Goal: Task Accomplishment & Management: Manage account settings

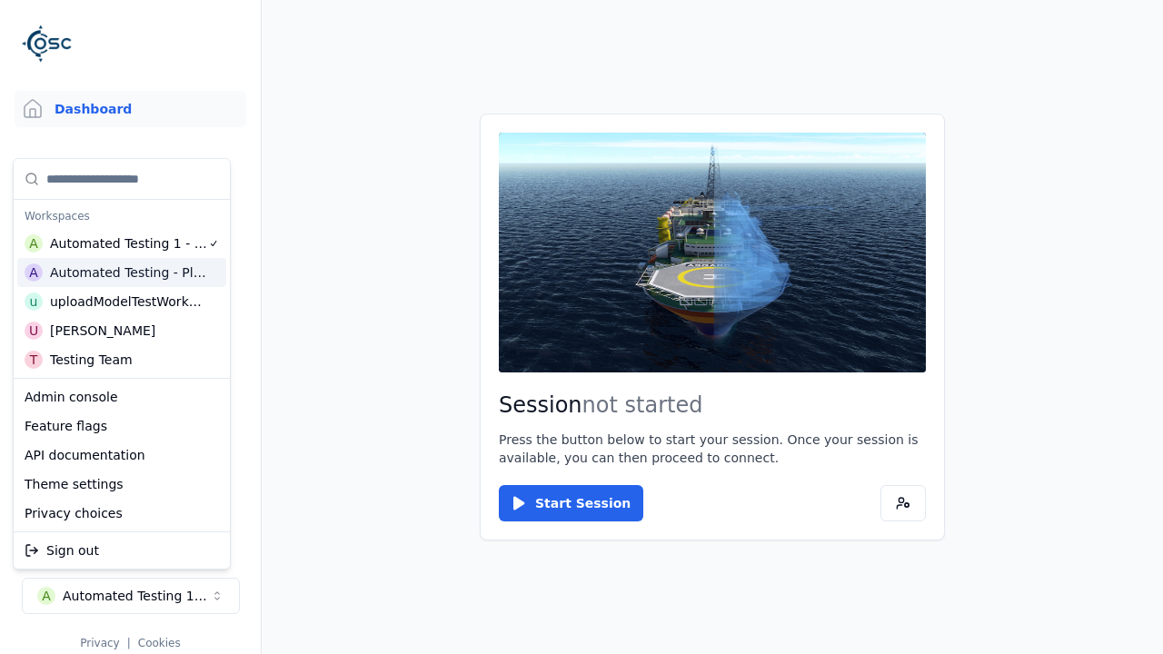
click at [581, 327] on html "Support Dashboard Assets 3D Models Scenes Datasets Recordings Support Documenta…" at bounding box center [581, 327] width 1163 height 654
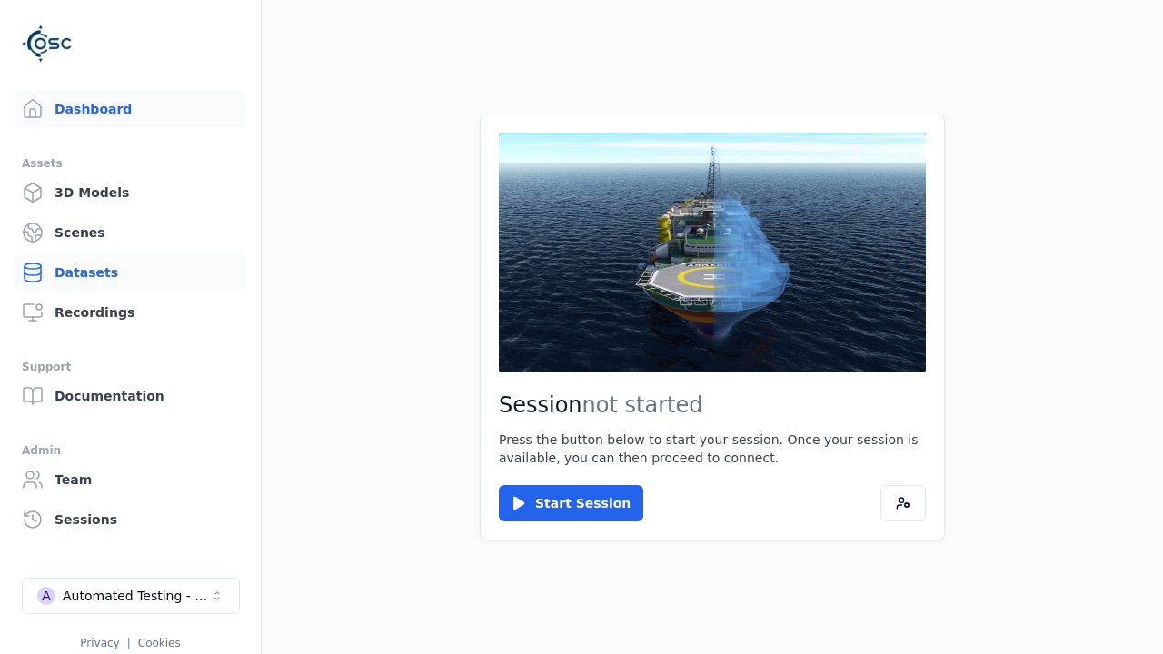
click at [130, 272] on link "Datasets" at bounding box center [131, 272] width 232 height 36
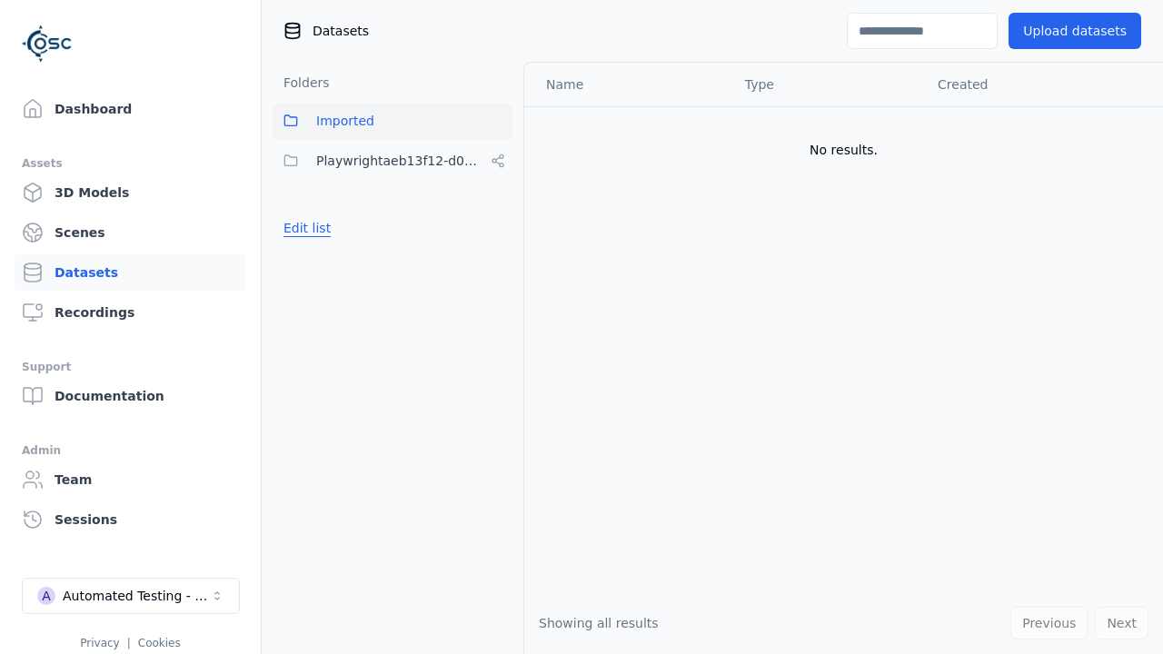
click at [303, 228] on button "Edit list" at bounding box center [306, 228] width 69 height 33
click at [320, 228] on link "Create folder" at bounding box center [325, 228] width 84 height 18
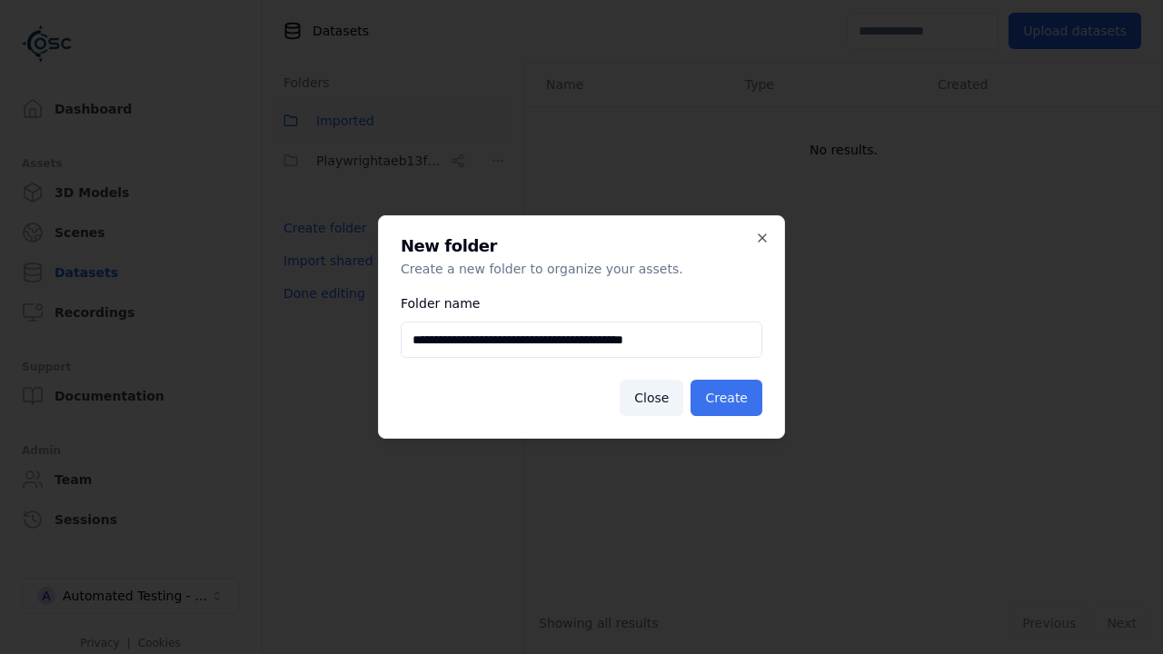
type input "**********"
click at [729, 398] on button "Create" at bounding box center [726, 398] width 72 height 36
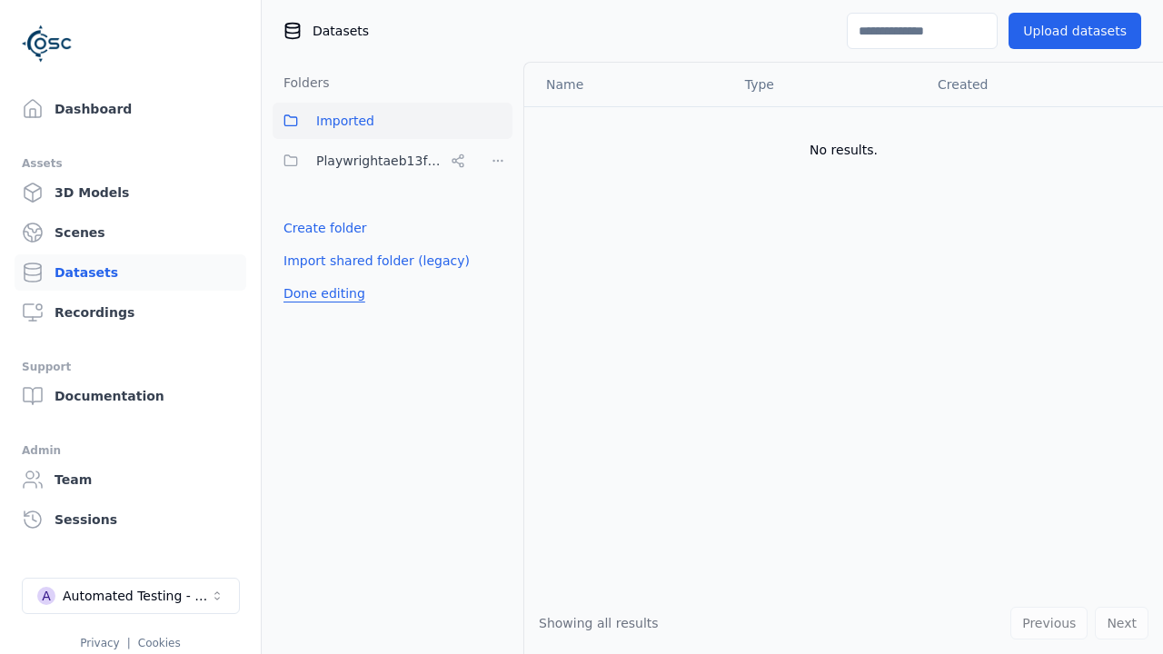
click at [320, 310] on button "Done editing" at bounding box center [324, 293] width 104 height 33
click at [303, 277] on button "Done editing" at bounding box center [324, 293] width 104 height 33
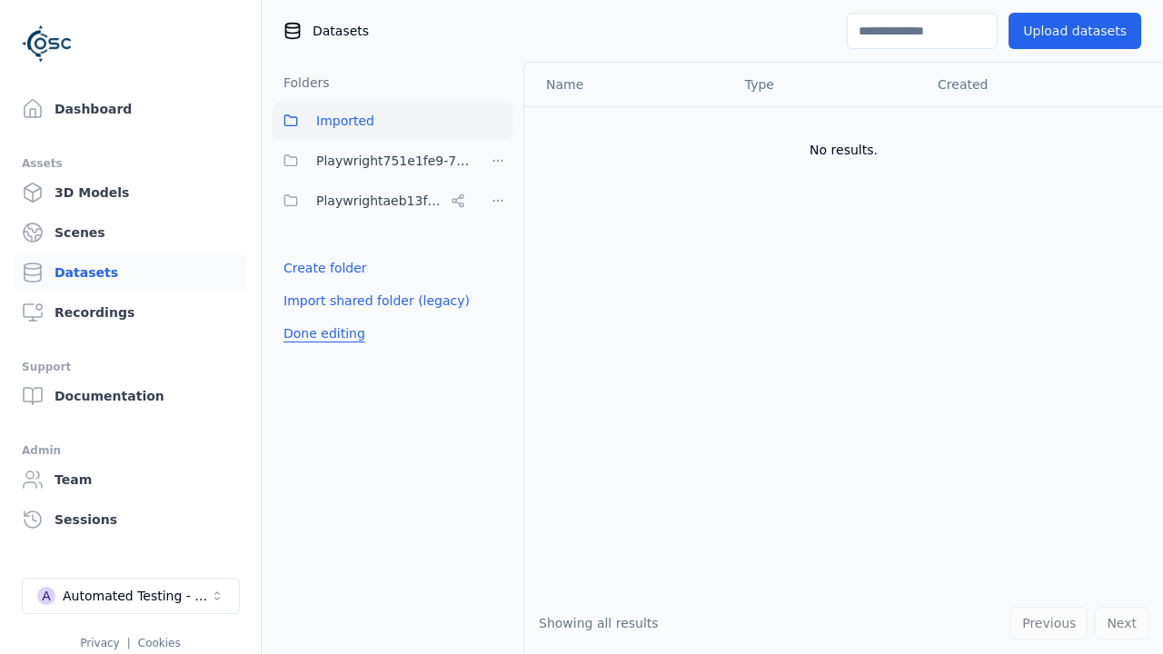
click at [498, 161] on html "Support Dashboard Assets 3D Models Scenes Datasets Recordings Support Documenta…" at bounding box center [581, 327] width 1163 height 654
click at [497, 226] on div "Share" at bounding box center [504, 227] width 122 height 29
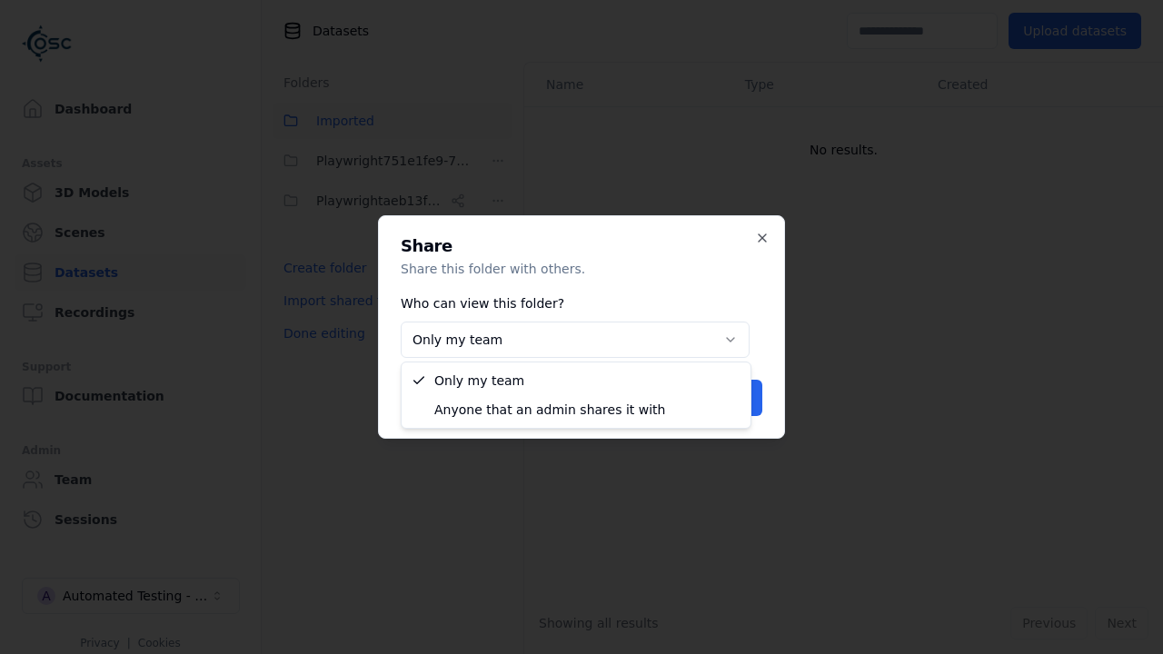
click at [574, 340] on button "Only my team" at bounding box center [575, 340] width 349 height 36
select select "****"
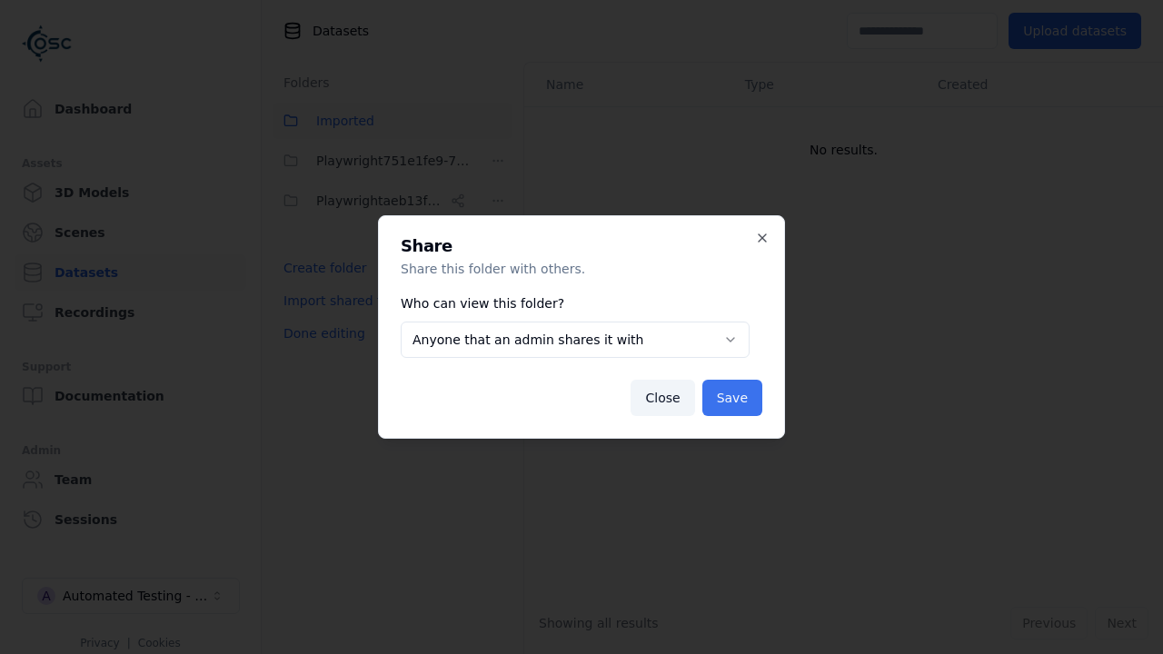
click at [734, 398] on button "Save" at bounding box center [732, 398] width 60 height 36
click at [320, 333] on button "Done editing" at bounding box center [324, 333] width 104 height 33
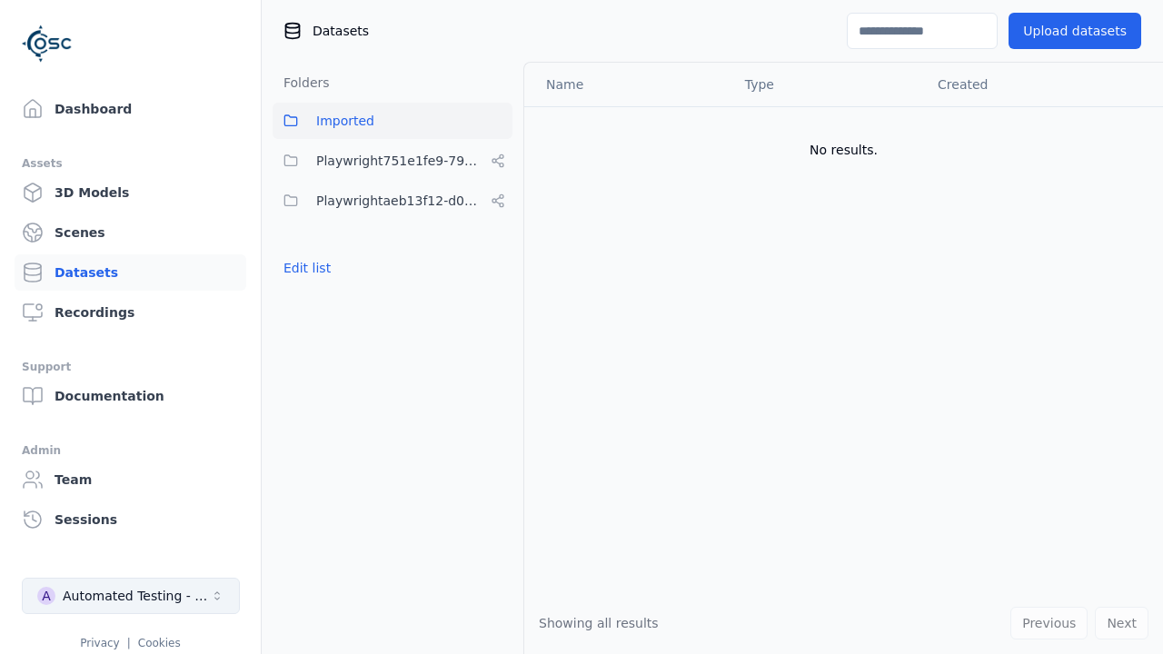
click at [131, 596] on div "Automated Testing - Playwright" at bounding box center [136, 596] width 147 height 18
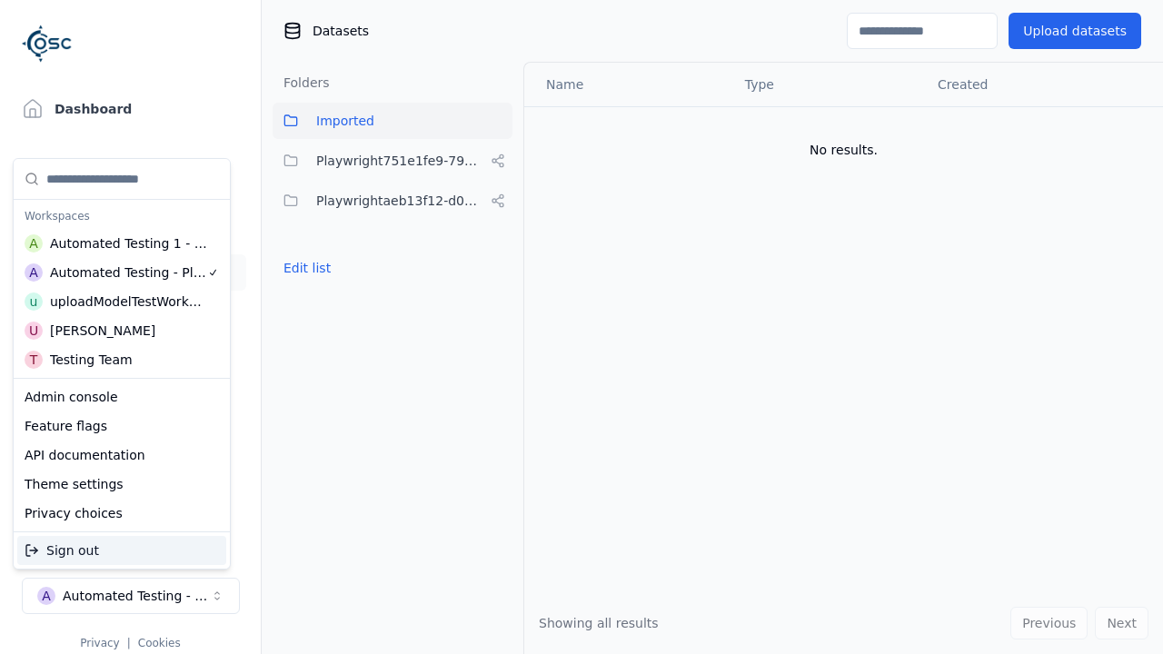
click at [117, 242] on div "Automated Testing 1 - Playwright" at bounding box center [129, 243] width 158 height 18
click at [581, 327] on html "Support Dashboard Assets 3D Models Scenes Datasets Recordings Support Documenta…" at bounding box center [581, 327] width 1163 height 654
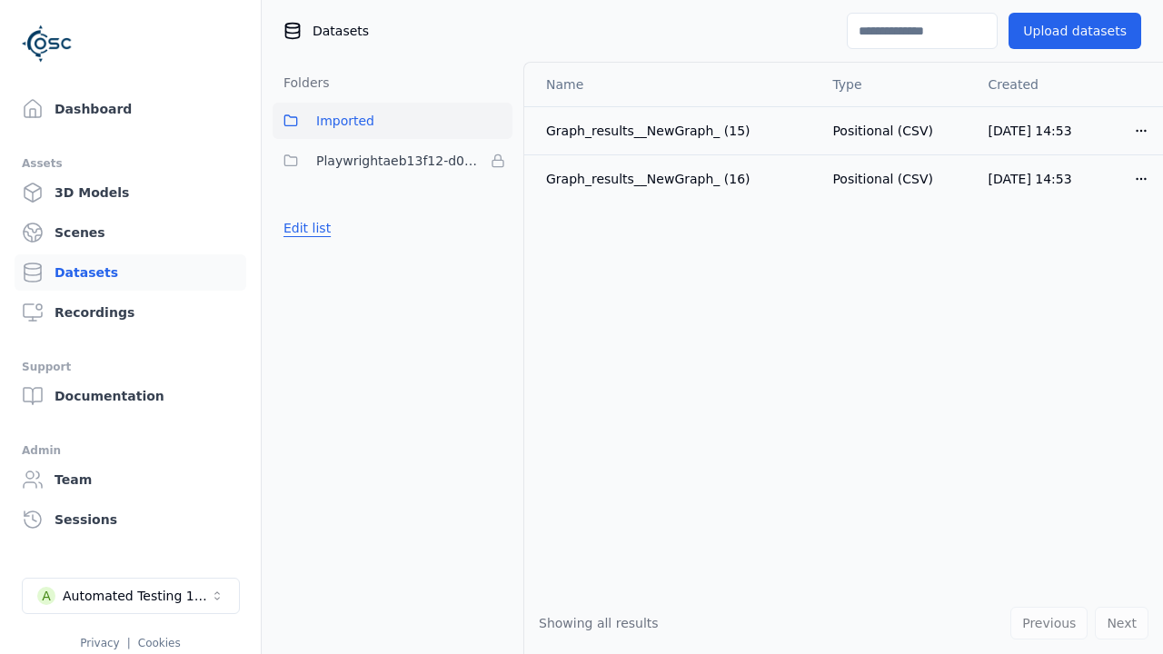
click at [303, 228] on button "Edit list" at bounding box center [306, 228] width 69 height 33
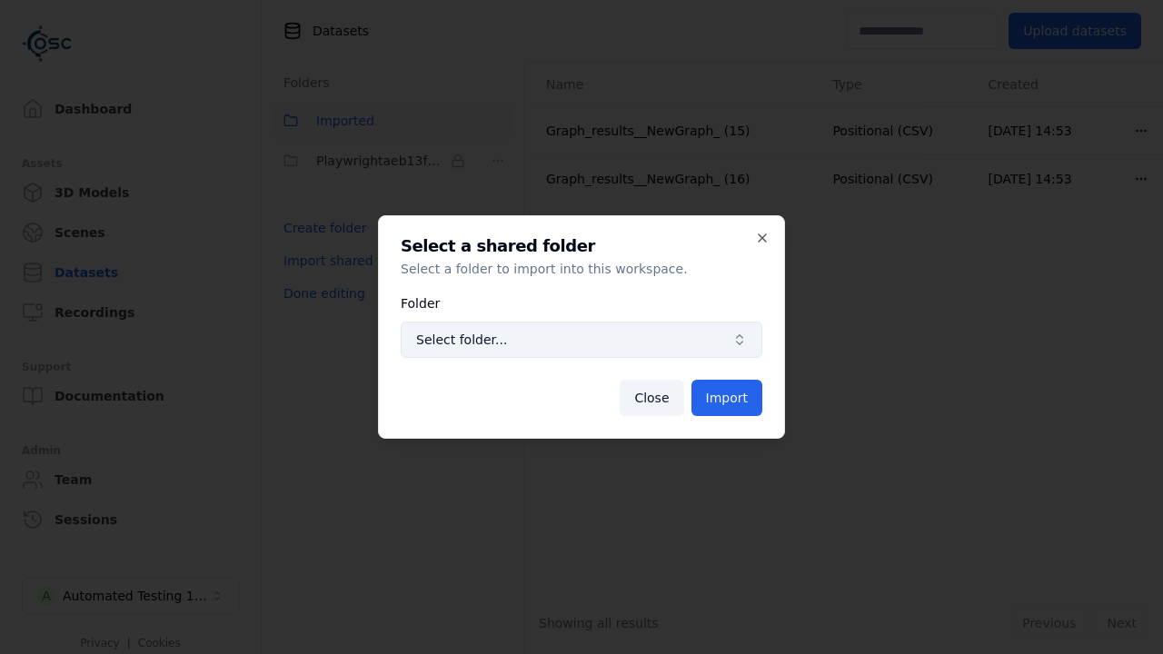
click at [581, 340] on span "Select folder..." at bounding box center [570, 340] width 309 height 18
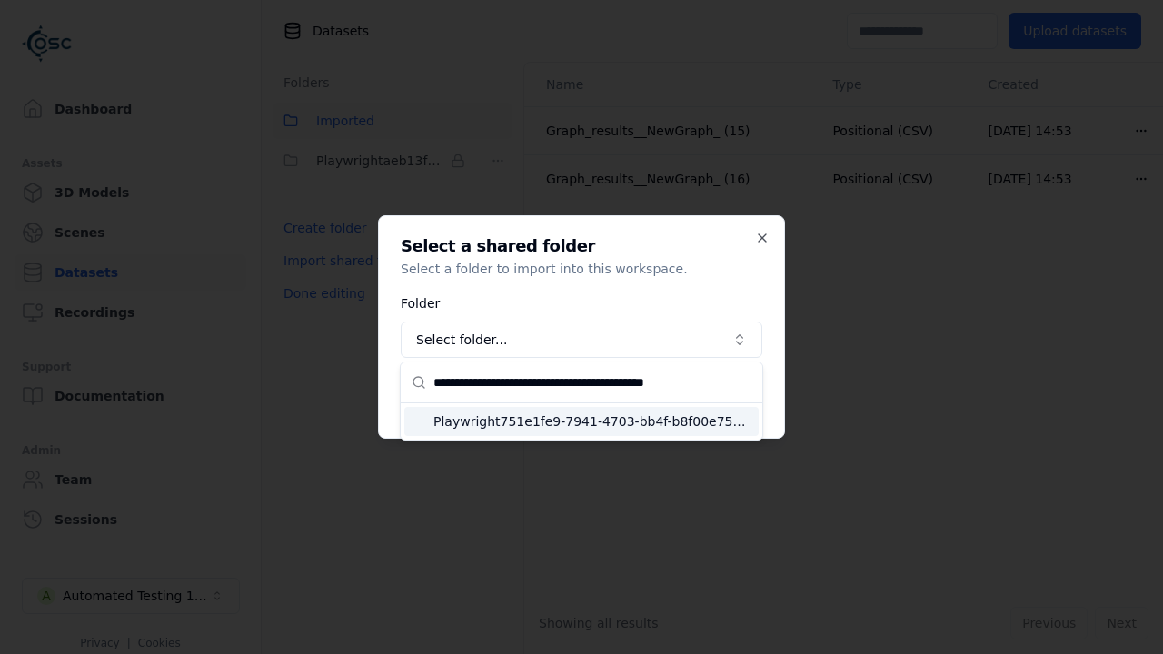
type input "**********"
click at [592, 421] on span "Playwright751e1fe9-7941-4703-bb4f-b8f00e75495c" at bounding box center [592, 421] width 318 height 18
click at [728, 398] on button "Import" at bounding box center [726, 398] width 71 height 36
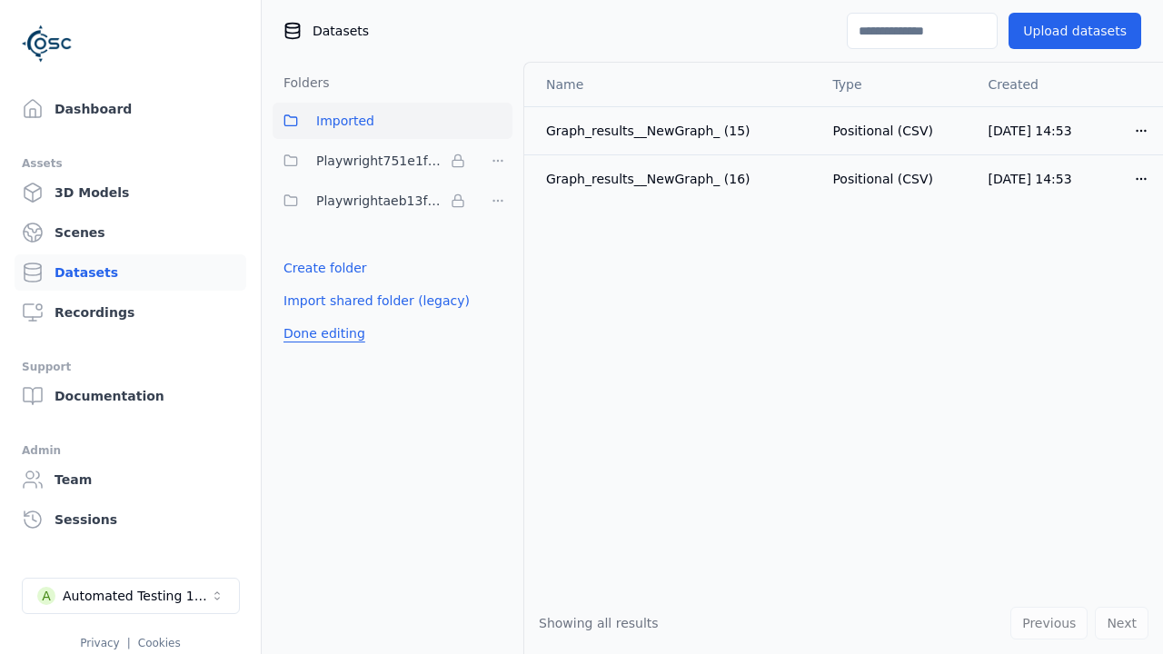
click at [320, 333] on button "Done editing" at bounding box center [324, 333] width 104 height 33
click at [303, 317] on button "Done editing" at bounding box center [324, 333] width 104 height 33
click at [498, 161] on html "Support Dashboard Assets 3D Models Scenes Datasets Recordings Support Documenta…" at bounding box center [581, 327] width 1163 height 654
click at [581, 327] on html "Support Dashboard Assets 3D Models Scenes Datasets Recordings Support Documenta…" at bounding box center [581, 327] width 1163 height 654
click at [320, 333] on button "Done editing" at bounding box center [324, 333] width 104 height 33
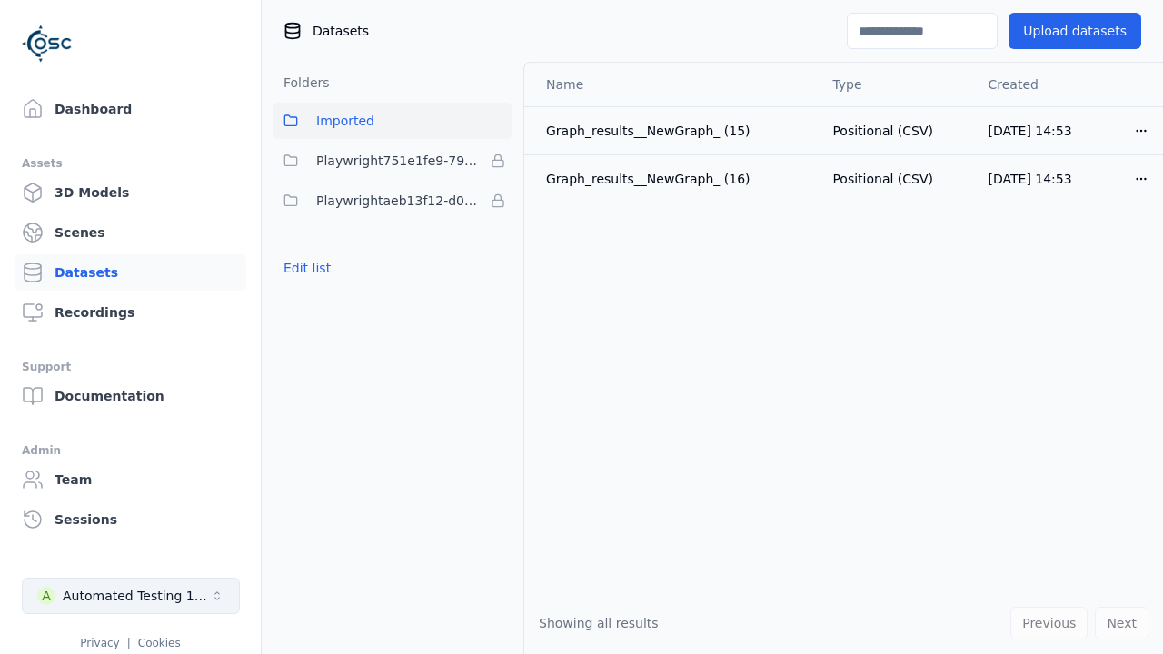
click at [131, 596] on div "Automated Testing 1 - Playwright" at bounding box center [136, 596] width 147 height 18
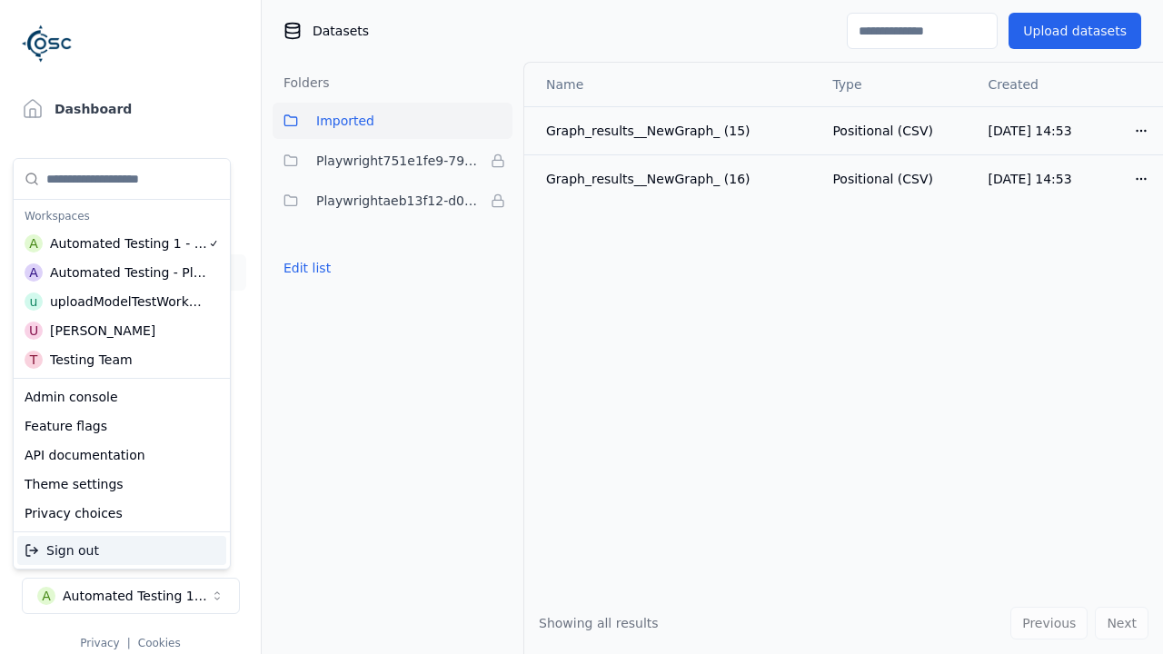
click at [121, 272] on div "Automated Testing - Playwright" at bounding box center [128, 272] width 157 height 18
click at [581, 327] on html "Support Dashboard Assets 3D Models Scenes Datasets Recordings Support Documenta…" at bounding box center [581, 327] width 1163 height 654
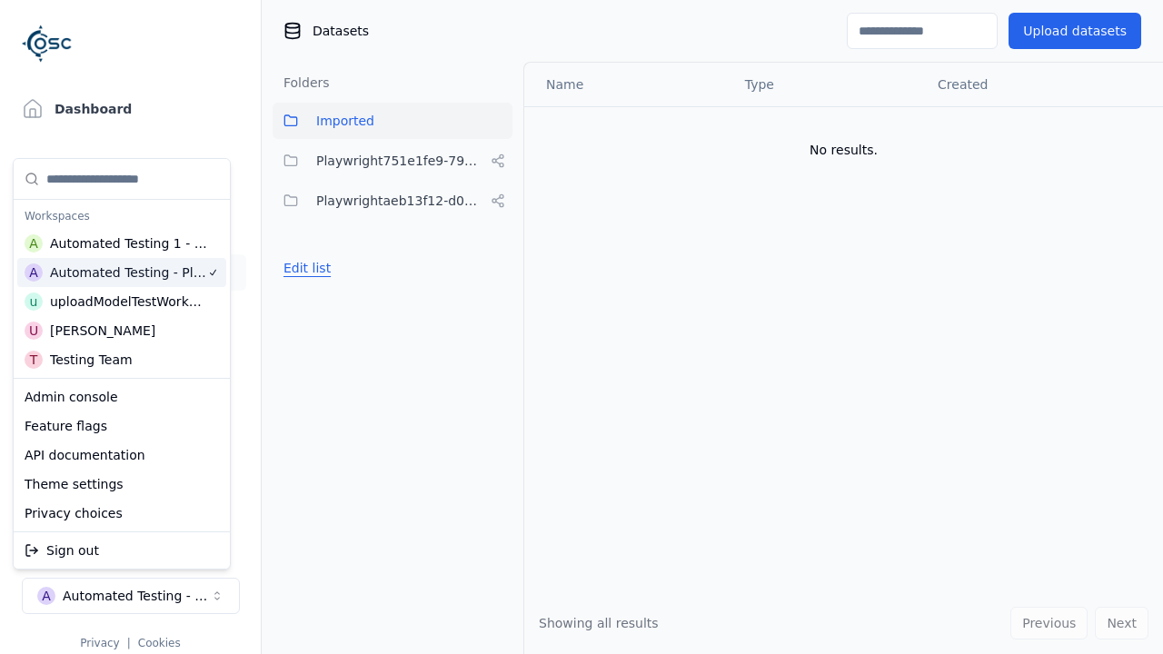
click at [303, 268] on button "Edit list" at bounding box center [306, 268] width 69 height 33
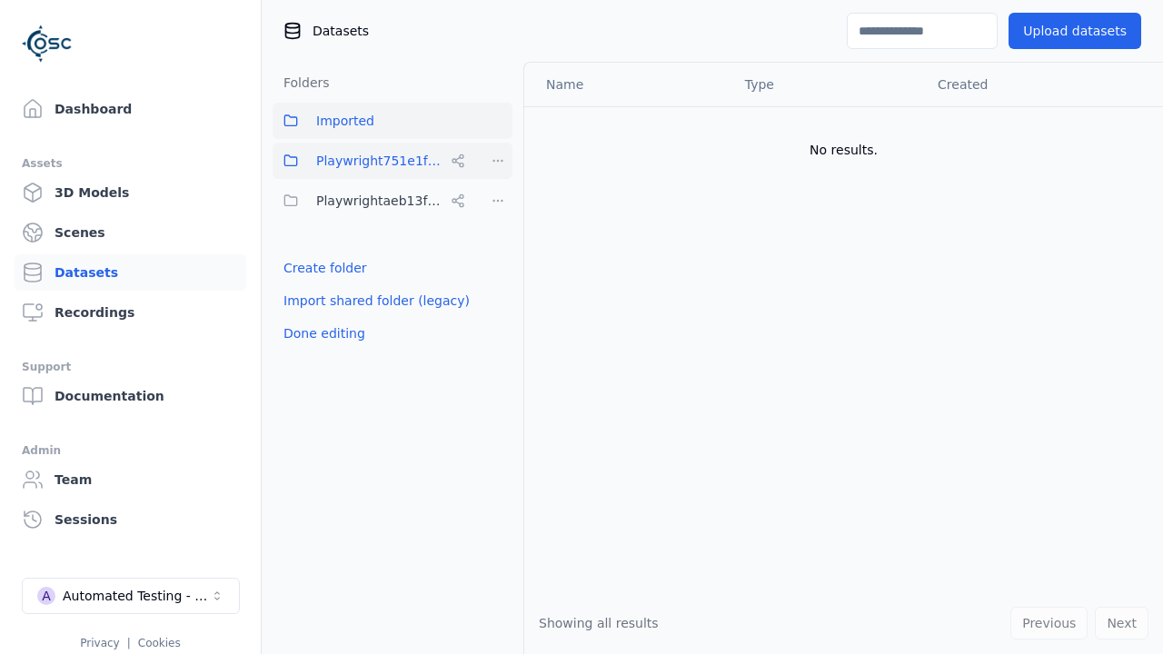
click at [498, 161] on html "Support Dashboard Assets 3D Models Scenes Datasets Recordings Support Documenta…" at bounding box center [581, 327] width 1163 height 654
click at [497, 255] on div "Rename" at bounding box center [504, 256] width 122 height 29
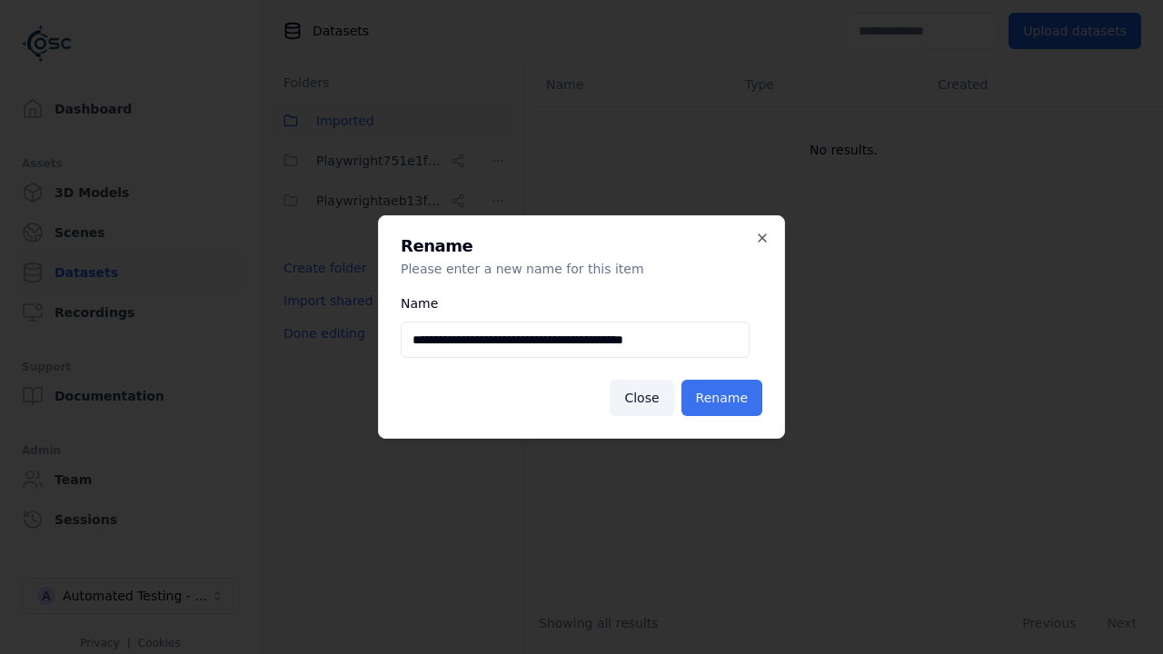
click at [574, 340] on input "**********" at bounding box center [575, 340] width 349 height 36
type input "**********"
click at [725, 398] on button "Rename" at bounding box center [721, 398] width 81 height 36
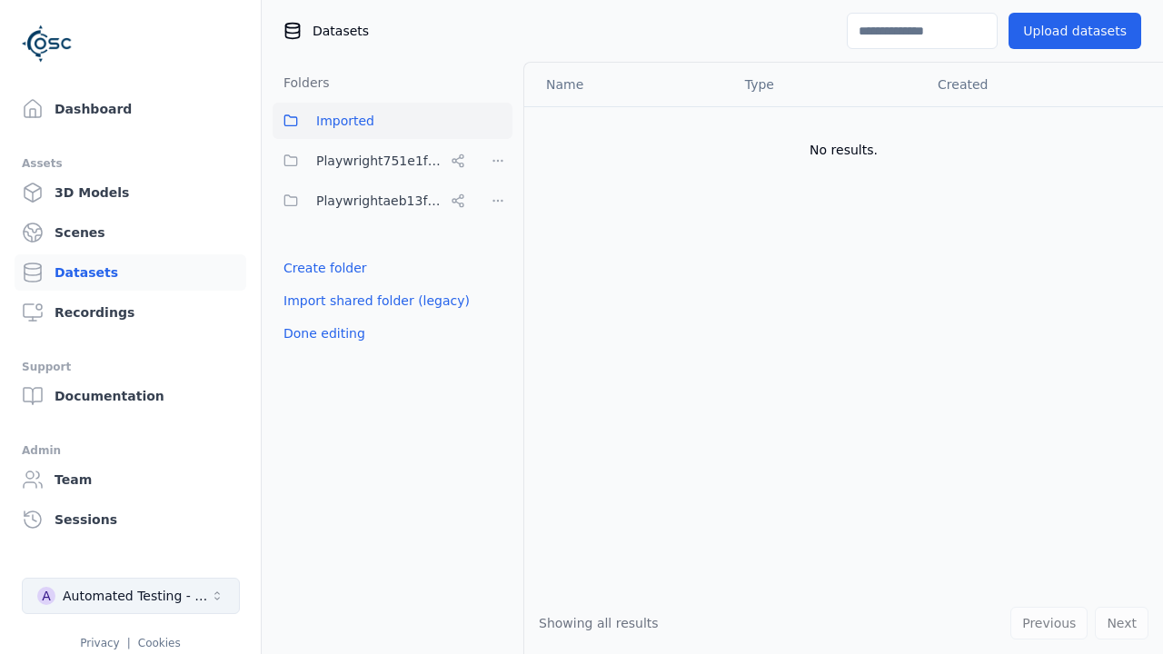
click at [320, 333] on button "Done editing" at bounding box center [324, 333] width 104 height 33
click at [131, 596] on div "Automated Testing - Playwright" at bounding box center [136, 596] width 147 height 18
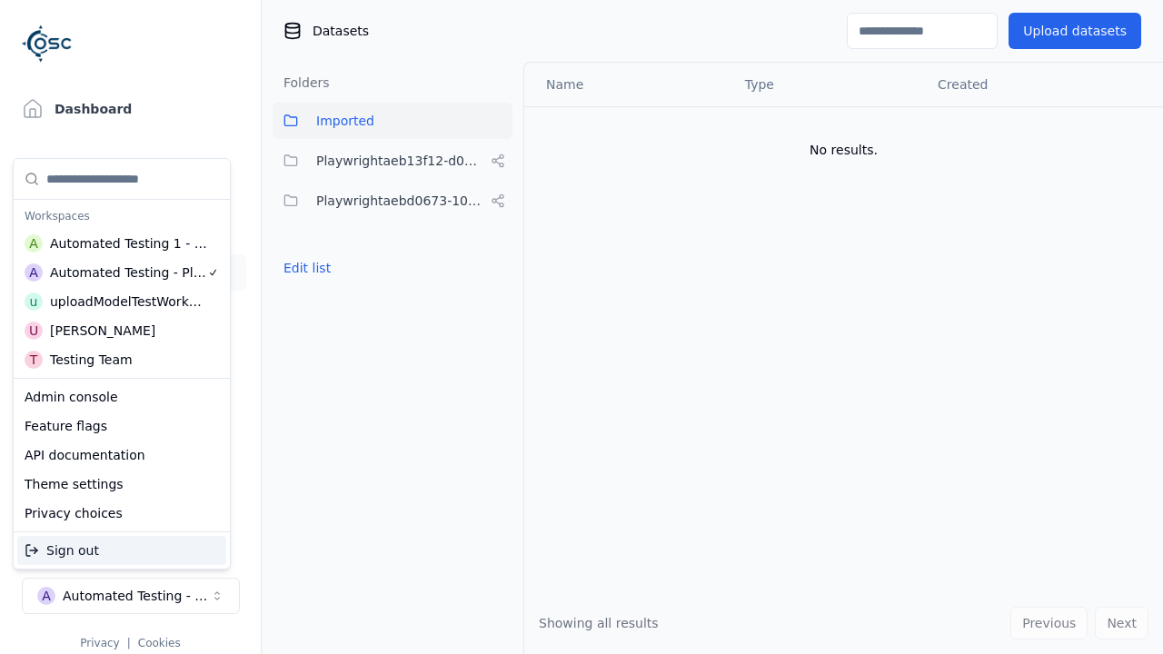
click at [121, 242] on div "Automated Testing 1 - Playwright" at bounding box center [129, 243] width 158 height 18
click at [581, 327] on html "Support Dashboard Assets 3D Models Scenes Datasets Recordings Support Documenta…" at bounding box center [581, 327] width 1163 height 654
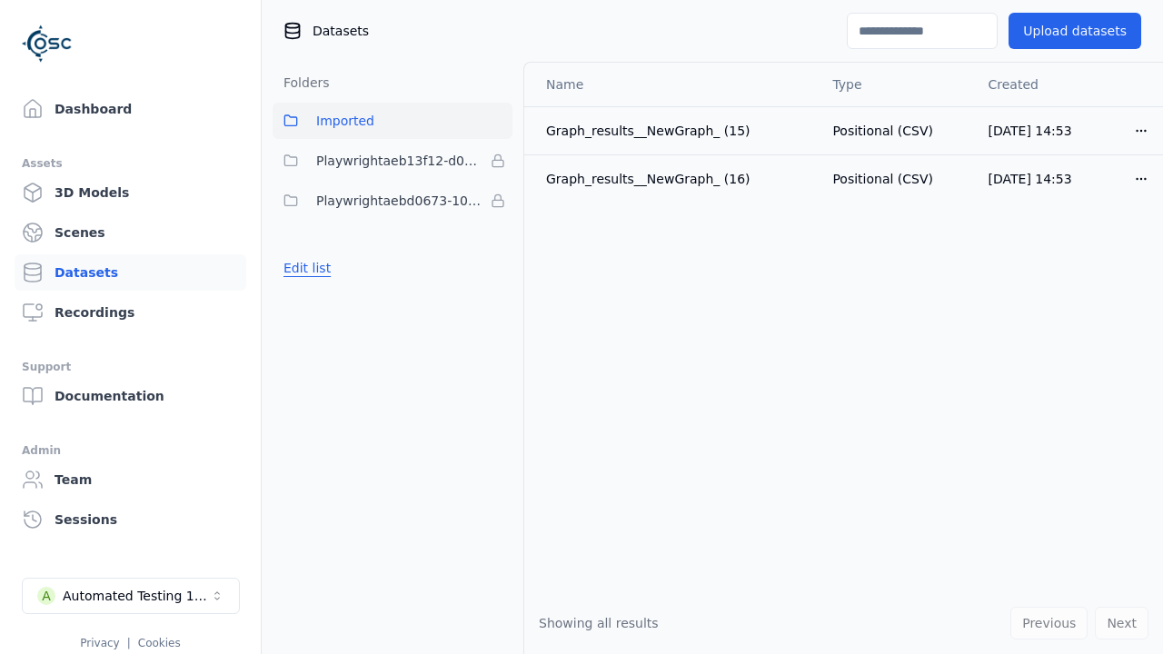
click at [303, 268] on button "Edit list" at bounding box center [306, 268] width 69 height 33
click at [498, 201] on html "Support Dashboard Assets 3D Models Scenes Datasets Recordings Support Documenta…" at bounding box center [581, 327] width 1163 height 654
click at [498, 237] on div "Remove" at bounding box center [497, 237] width 107 height 29
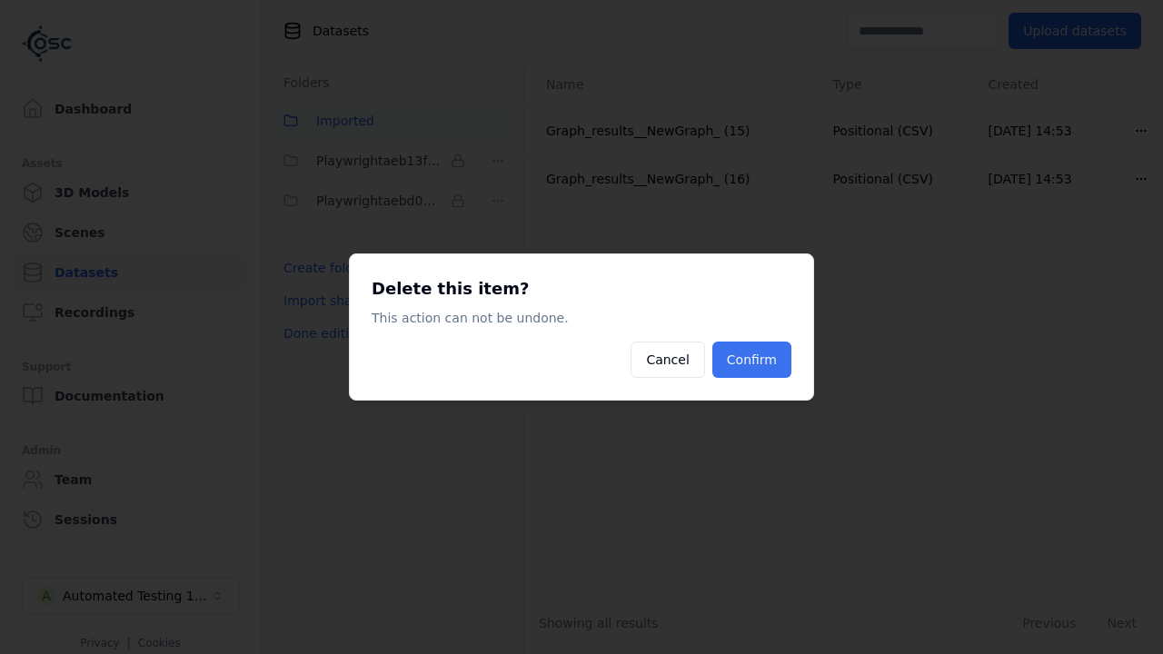
click at [754, 360] on button "Confirm" at bounding box center [751, 359] width 79 height 36
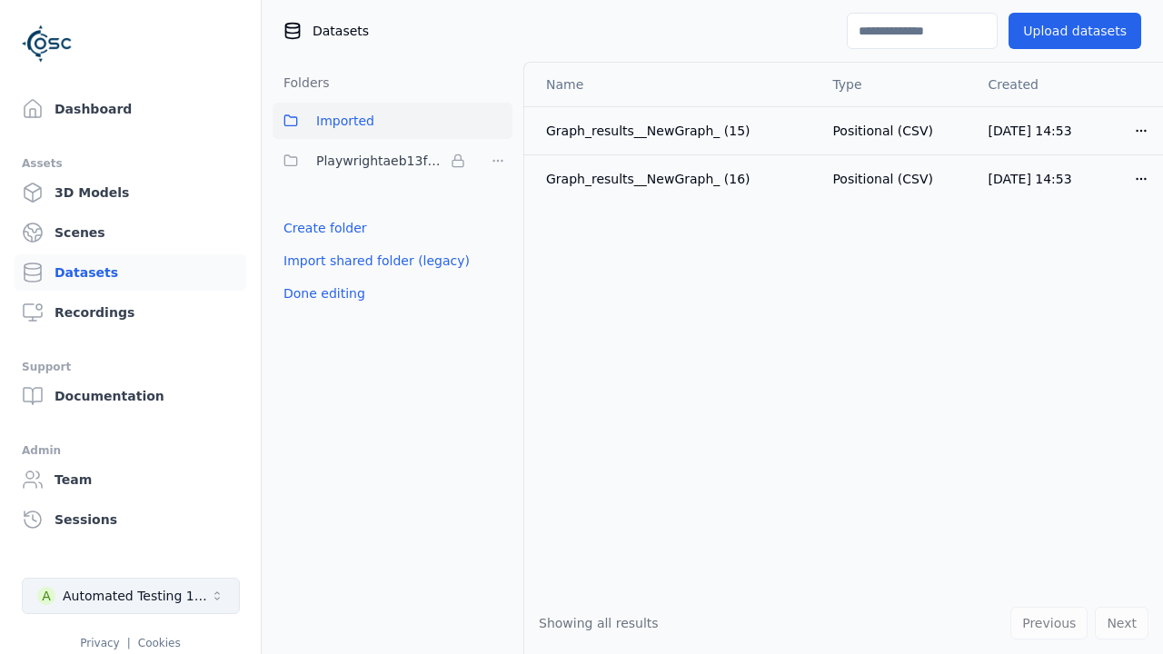
click at [320, 293] on button "Done editing" at bounding box center [324, 293] width 104 height 33
click at [131, 596] on div "Automated Testing 1 - Playwright" at bounding box center [136, 596] width 147 height 18
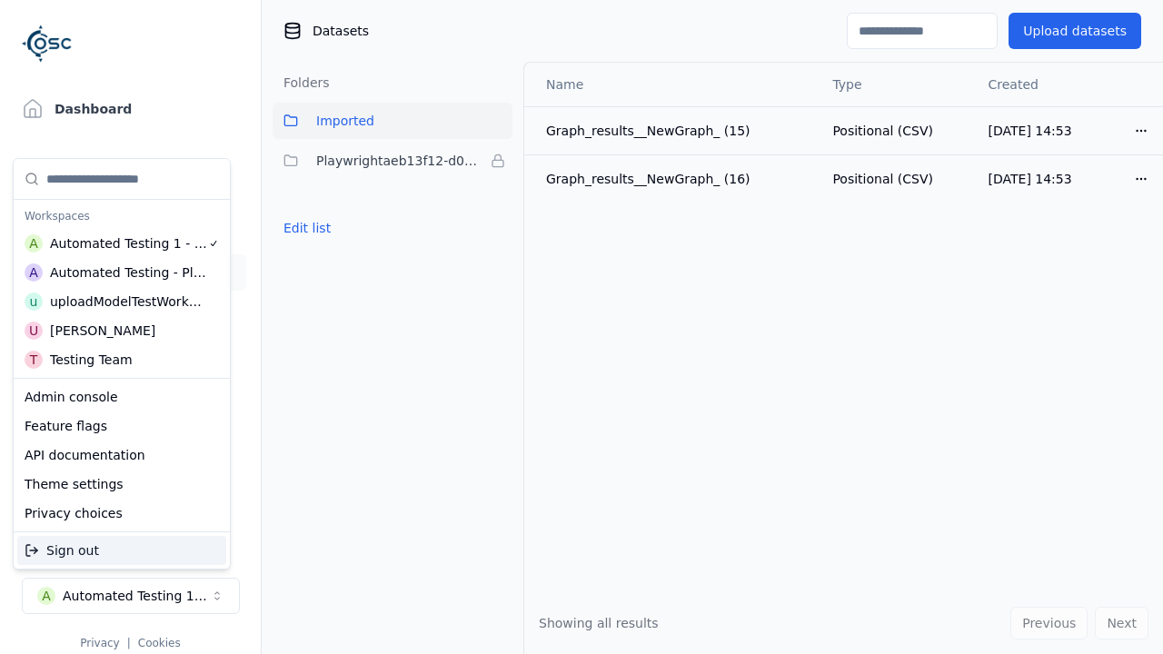
click at [117, 272] on div "Automated Testing - Playwright" at bounding box center [128, 272] width 157 height 18
click at [581, 327] on html "Support Dashboard Assets 3D Models Scenes Datasets Recordings Support Documenta…" at bounding box center [581, 327] width 1163 height 654
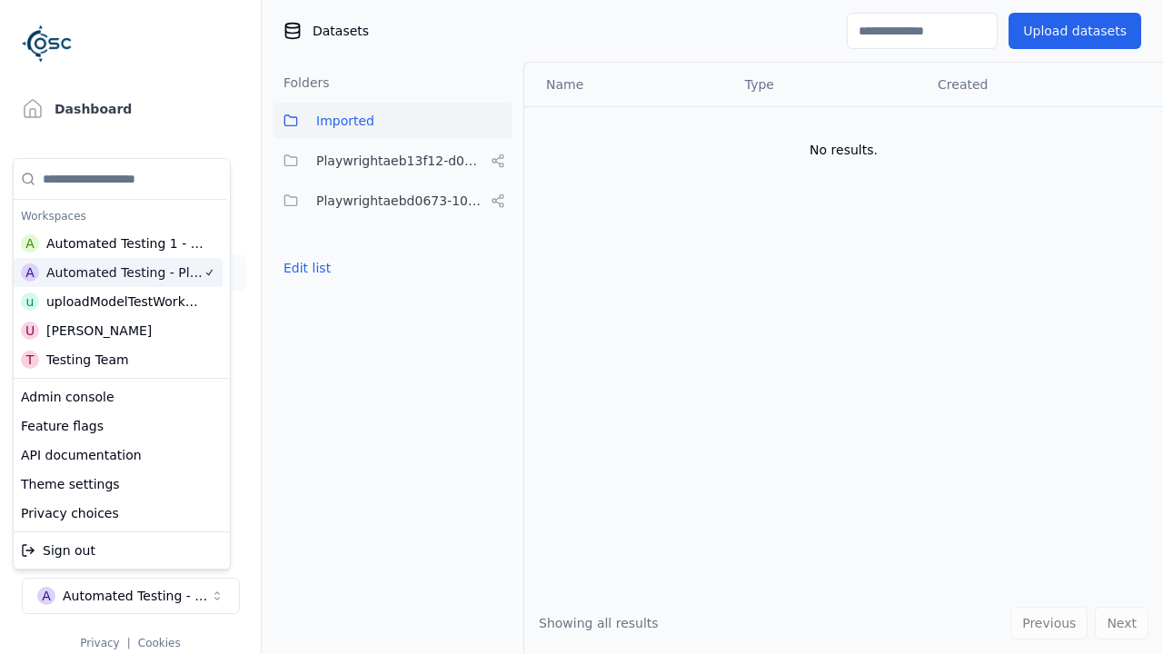
scroll to position [0, 4]
click at [303, 268] on button "Edit list" at bounding box center [306, 268] width 69 height 33
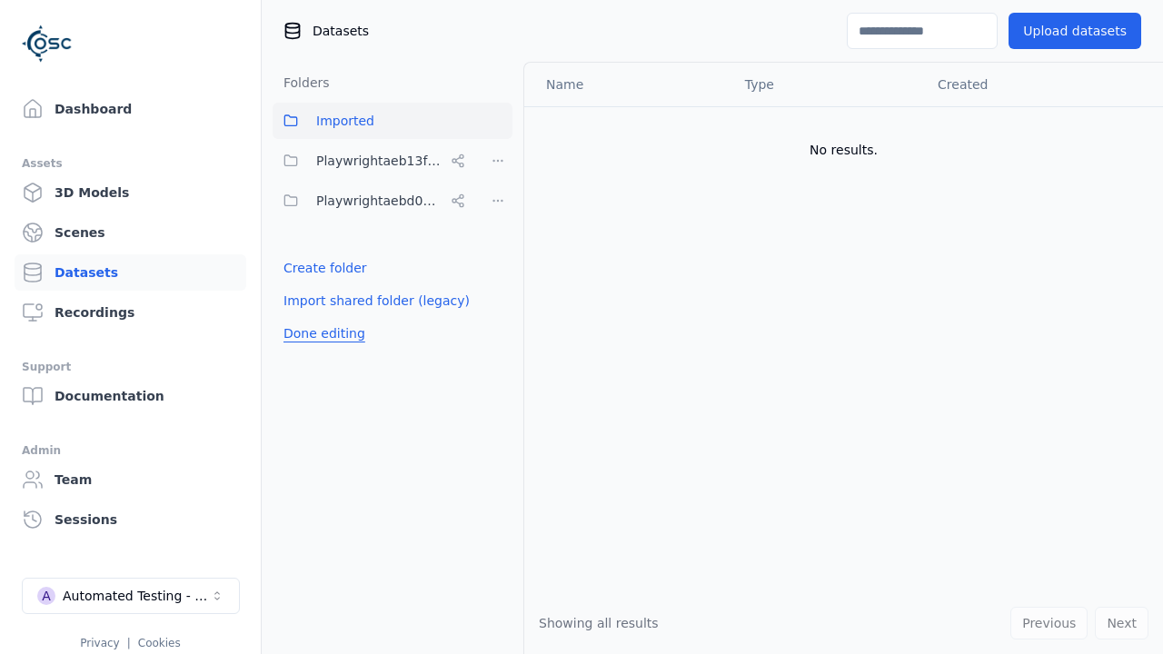
click at [498, 201] on html "Support Dashboard Assets 3D Models Scenes Datasets Recordings Support Documenta…" at bounding box center [581, 327] width 1163 height 654
click at [497, 266] on div "Share" at bounding box center [504, 266] width 122 height 29
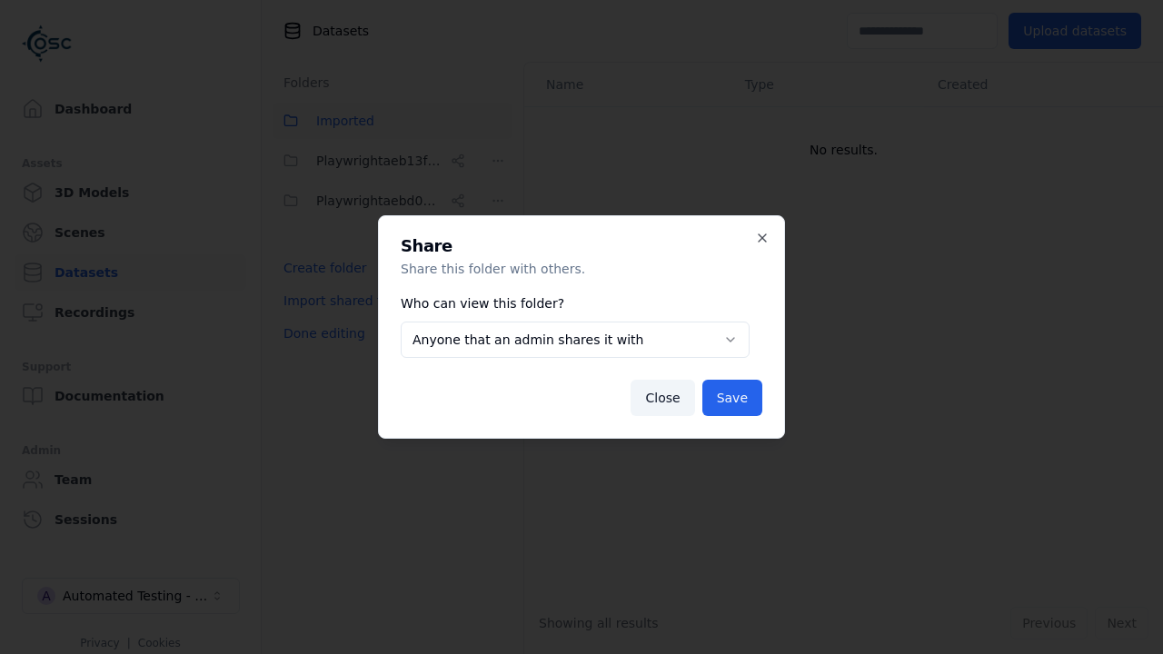
click at [574, 340] on body "**********" at bounding box center [581, 327] width 1163 height 654
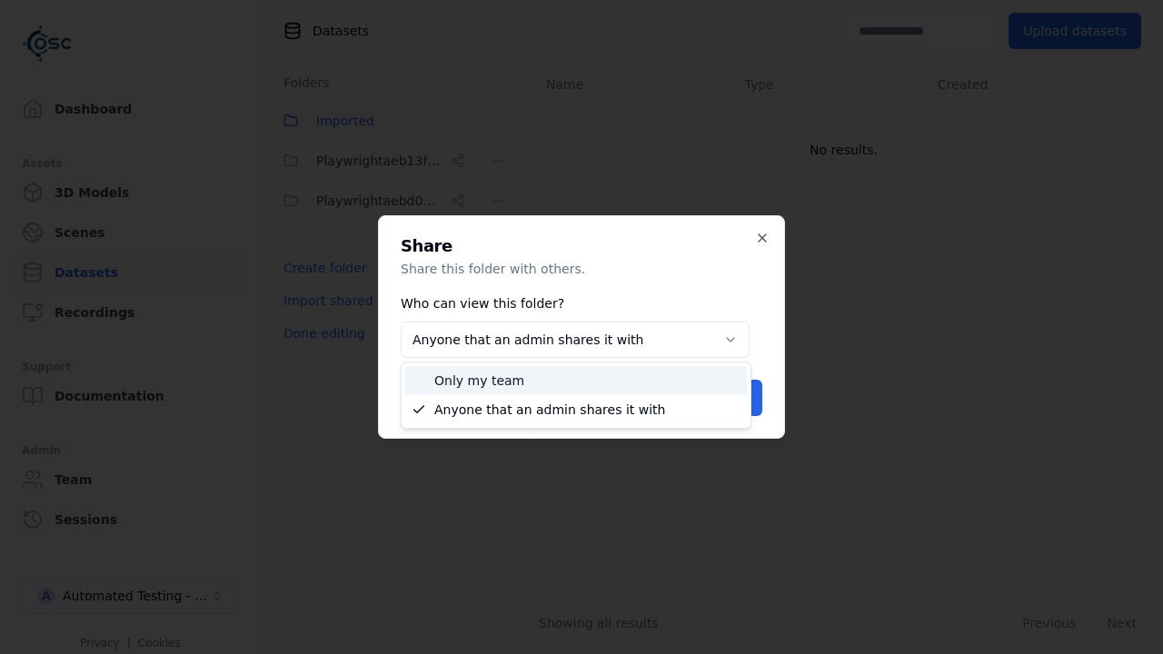
select select "*****"
click at [734, 398] on button "Save" at bounding box center [732, 398] width 60 height 36
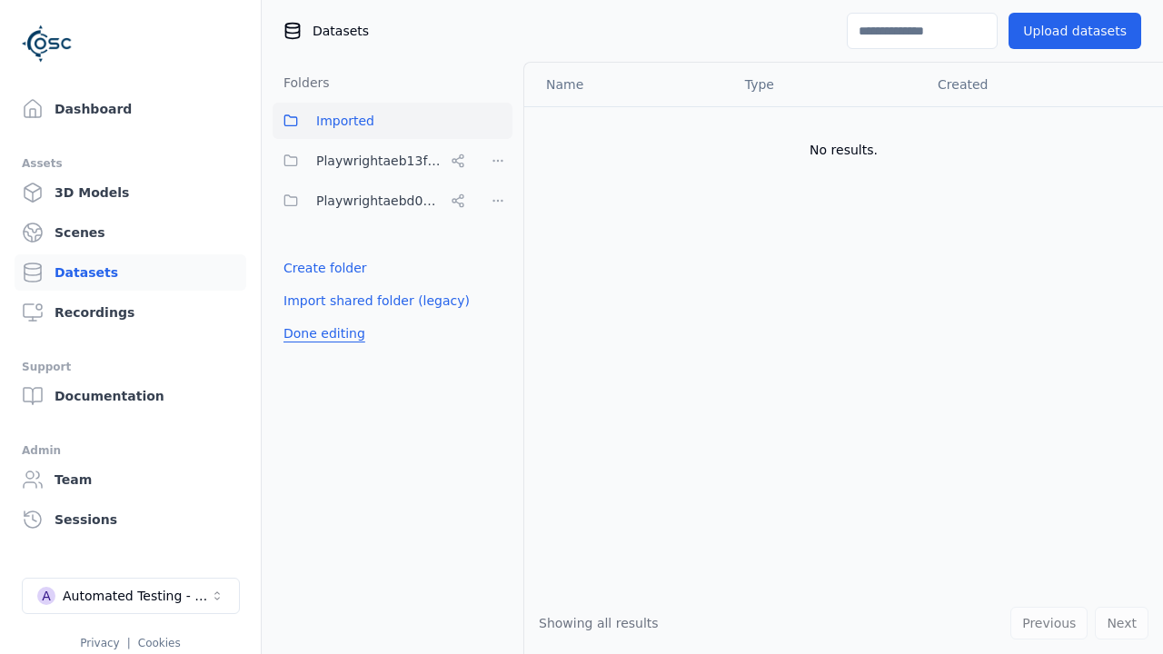
click at [320, 333] on button "Done editing" at bounding box center [324, 333] width 104 height 33
click at [303, 317] on button "Done editing" at bounding box center [324, 333] width 104 height 33
click at [498, 201] on html "Support Dashboard Assets 3D Models Scenes Datasets Recordings Support Documenta…" at bounding box center [581, 327] width 1163 height 654
click at [497, 324] on div "Delete" at bounding box center [504, 325] width 122 height 29
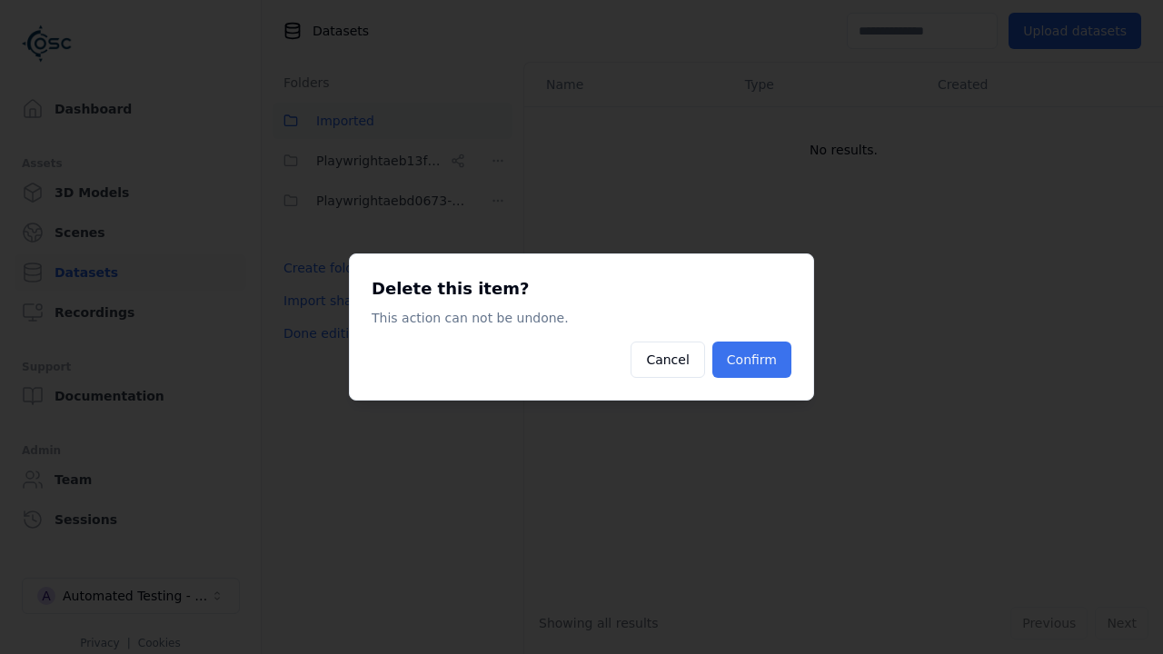
click at [754, 360] on button "Confirm" at bounding box center [751, 359] width 79 height 36
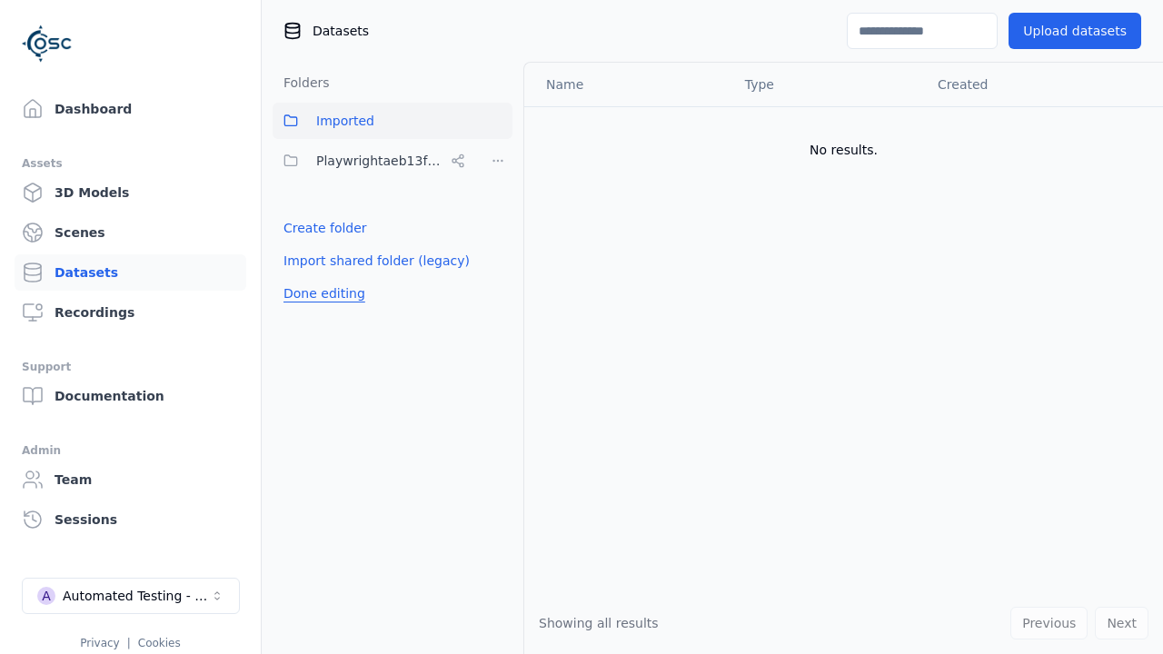
click at [320, 293] on button "Done editing" at bounding box center [324, 293] width 104 height 33
